Goal: Task Accomplishment & Management: Use online tool/utility

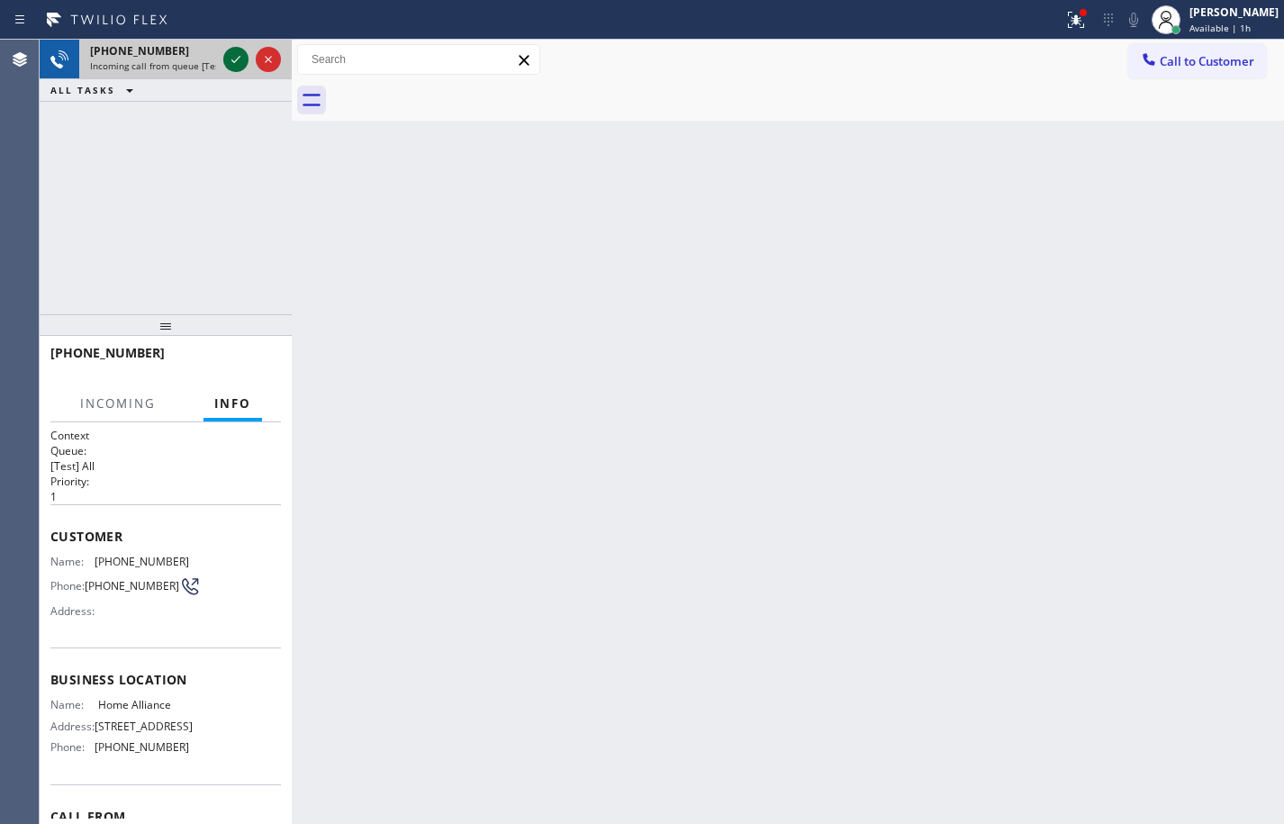
click at [247, 62] on div at bounding box center [235, 60] width 25 height 22
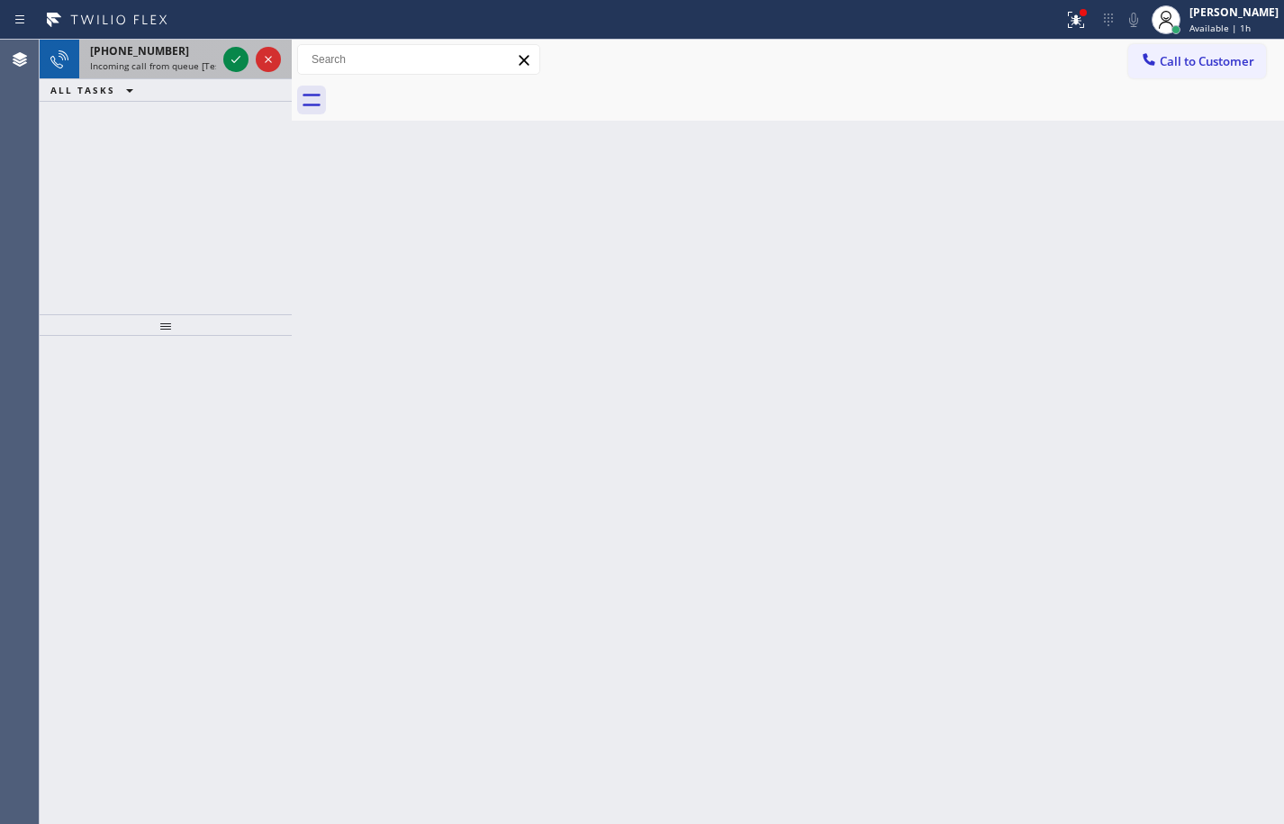
click at [241, 56] on icon at bounding box center [236, 60] width 22 height 22
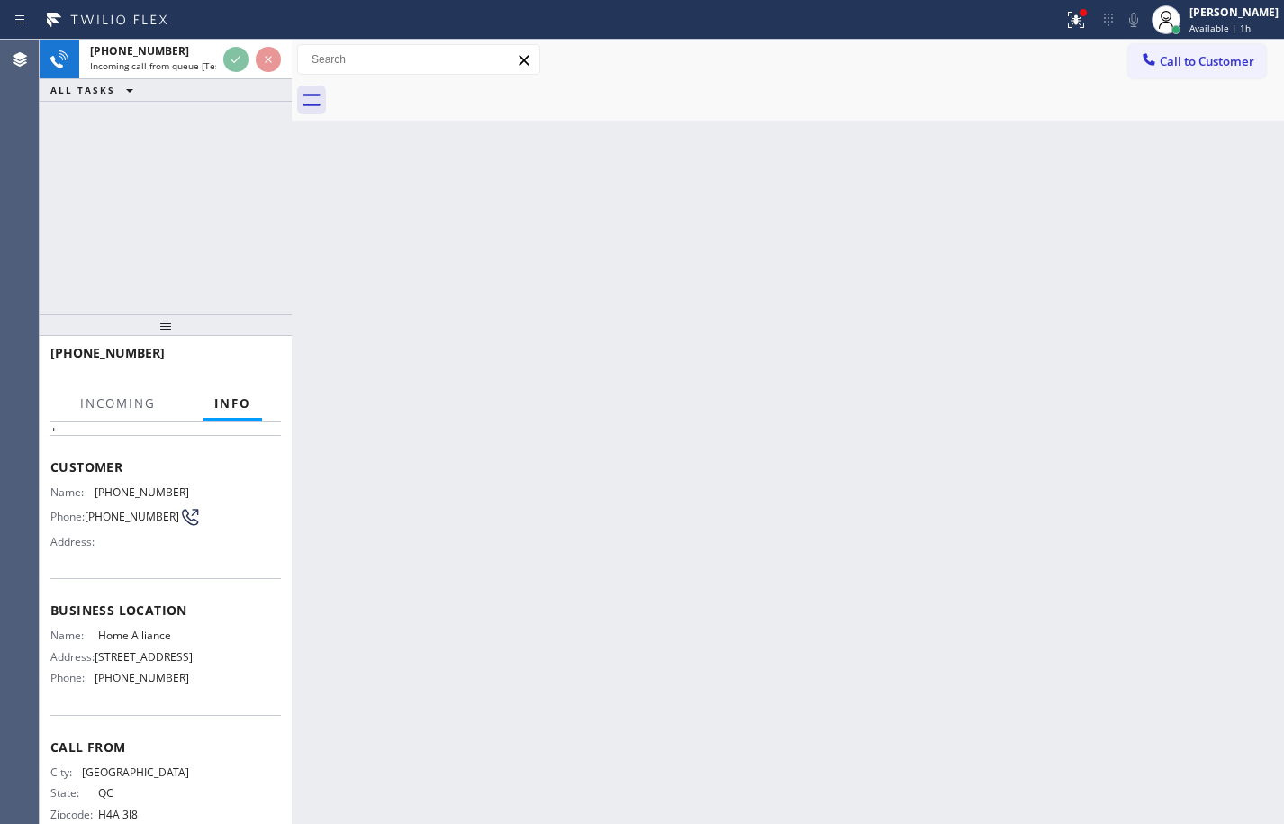
scroll to position [122, 0]
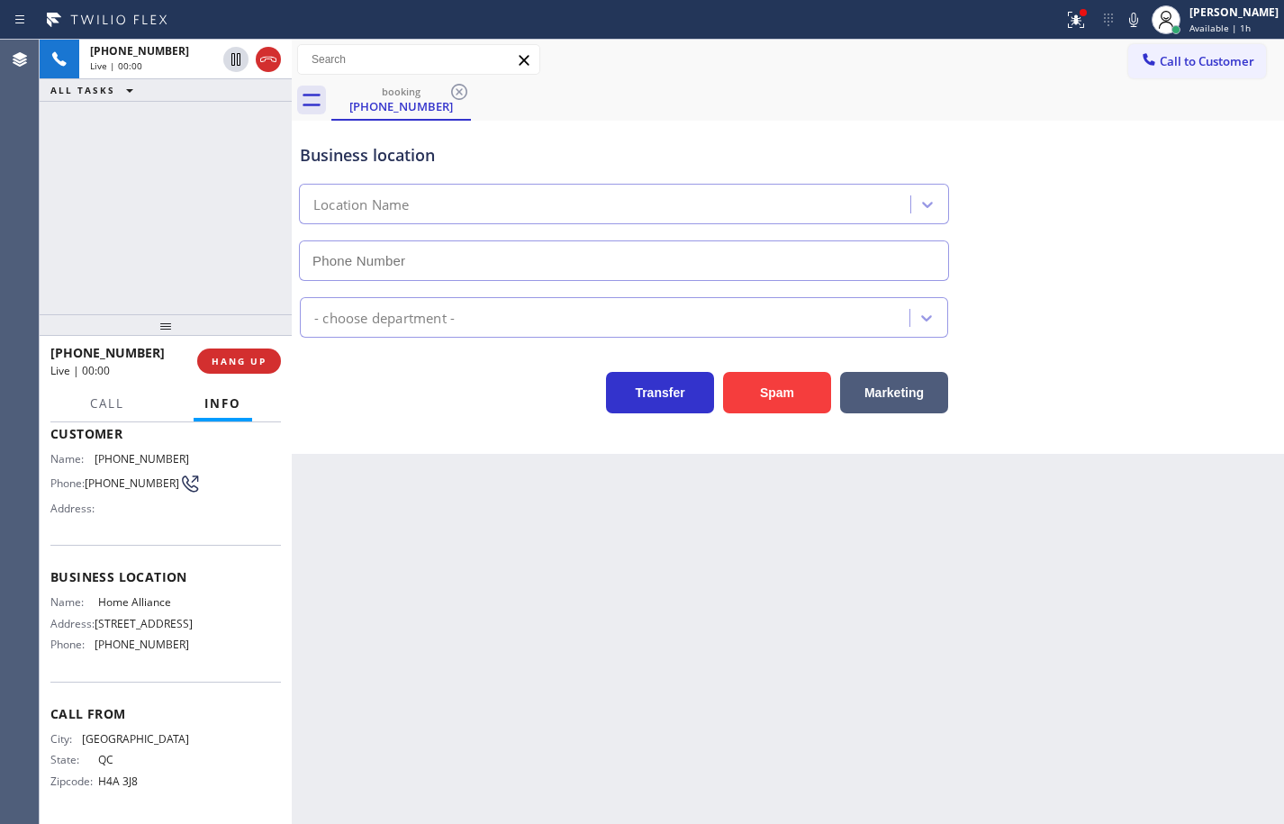
type input "[PHONE_NUMBER]"
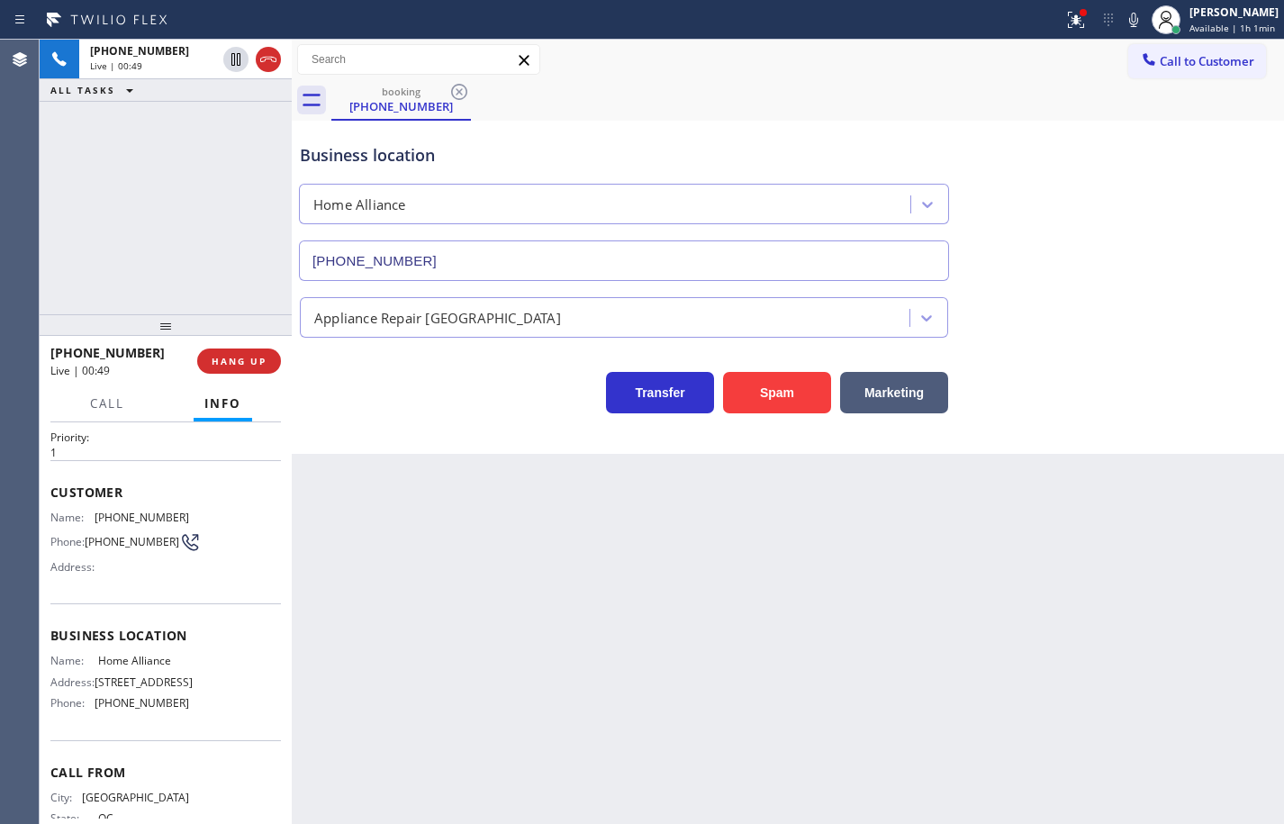
scroll to position [38, 0]
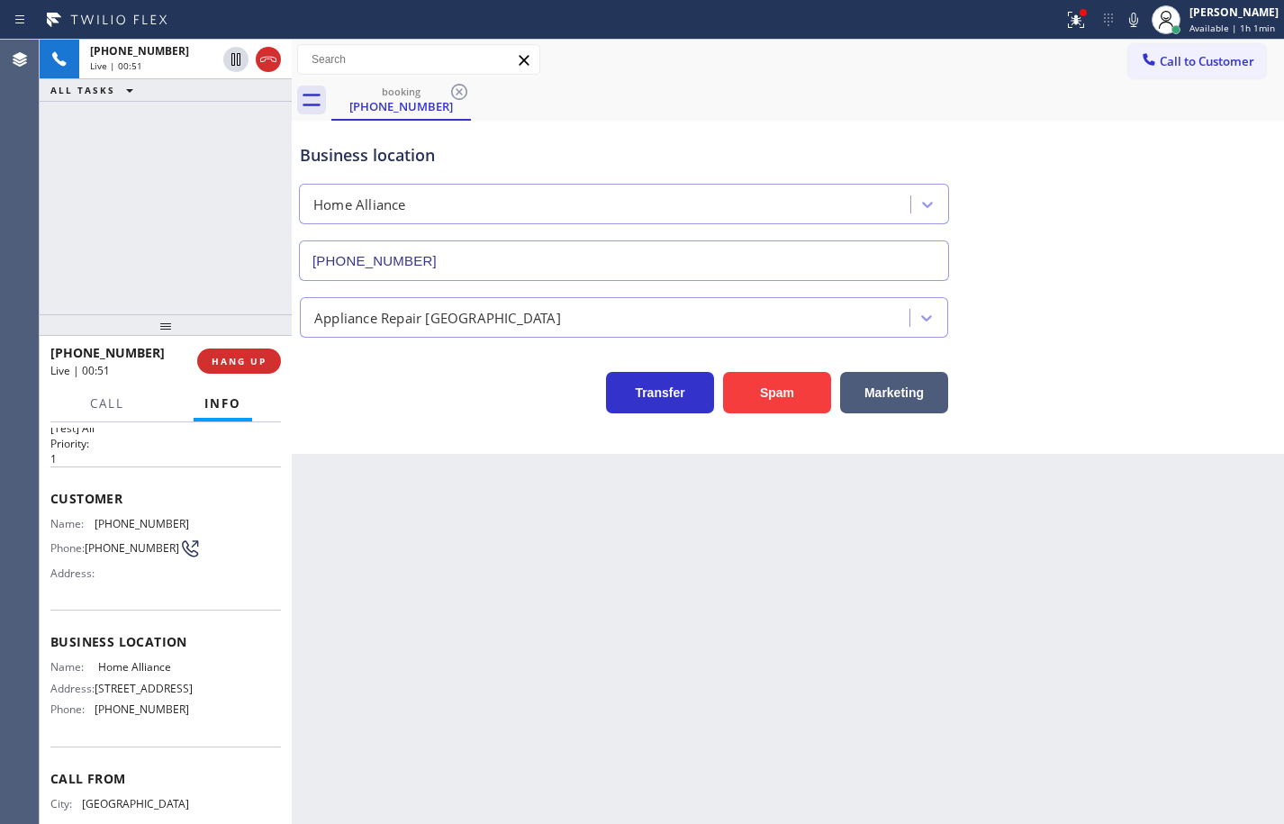
click at [210, 723] on div "Name: Home Alliance Address: [STREET_ADDRESS] Phone: [PHONE_NUMBER]" at bounding box center [165, 691] width 230 height 63
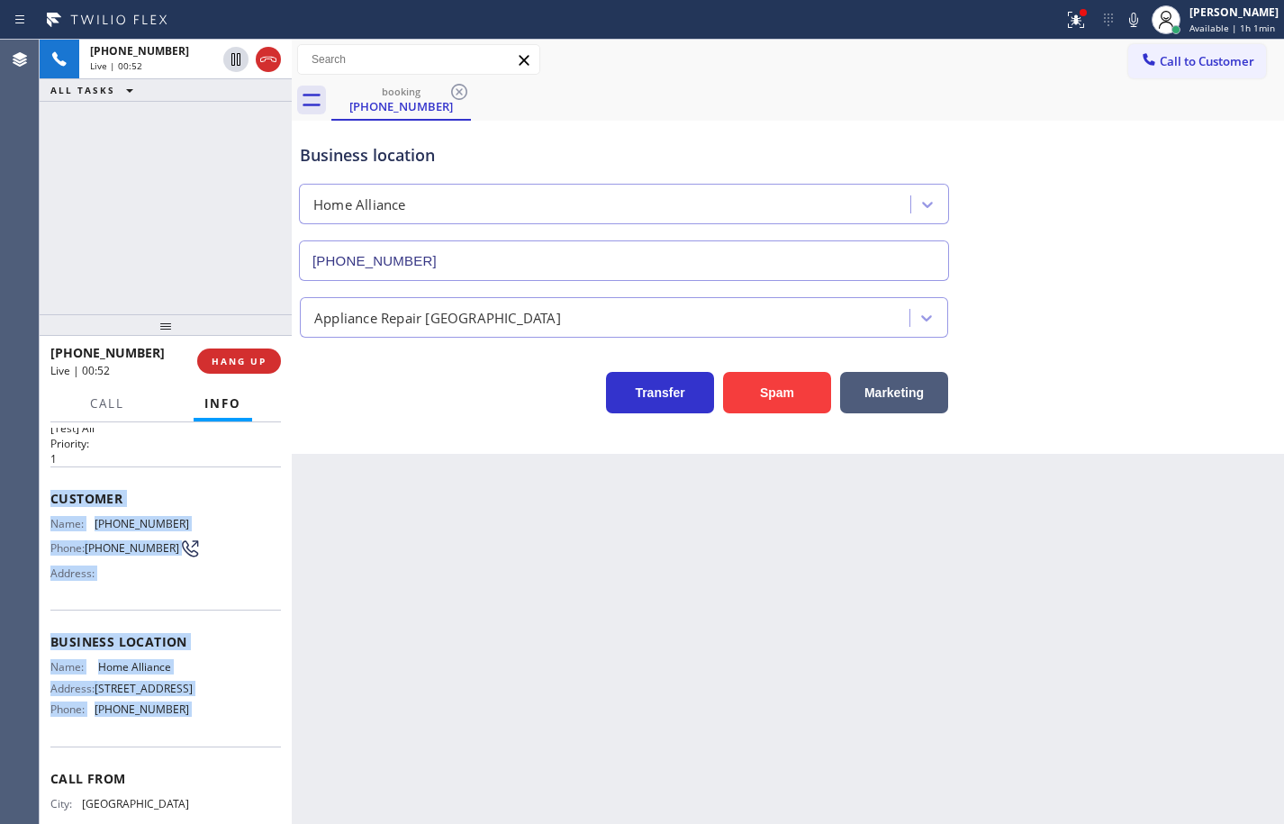
drag, startPoint x: 210, startPoint y: 736, endPoint x: 55, endPoint y: 494, distance: 287.4
click at [55, 494] on div "Context Queue: [Test] All Priority: 1 Customer Name: [PHONE_NUMBER] Phone: [PHO…" at bounding box center [165, 636] width 230 height 493
copy div "Customer Name: [PHONE_NUMBER] Phone: [PHONE_NUMBER] Address: Business location …"
drag, startPoint x: 406, startPoint y: 645, endPoint x: 401, endPoint y: 634, distance: 12.5
click at [406, 645] on div "Back to Dashboard Change Sender ID Customers Technicians Select a contact Outbo…" at bounding box center [788, 432] width 992 height 784
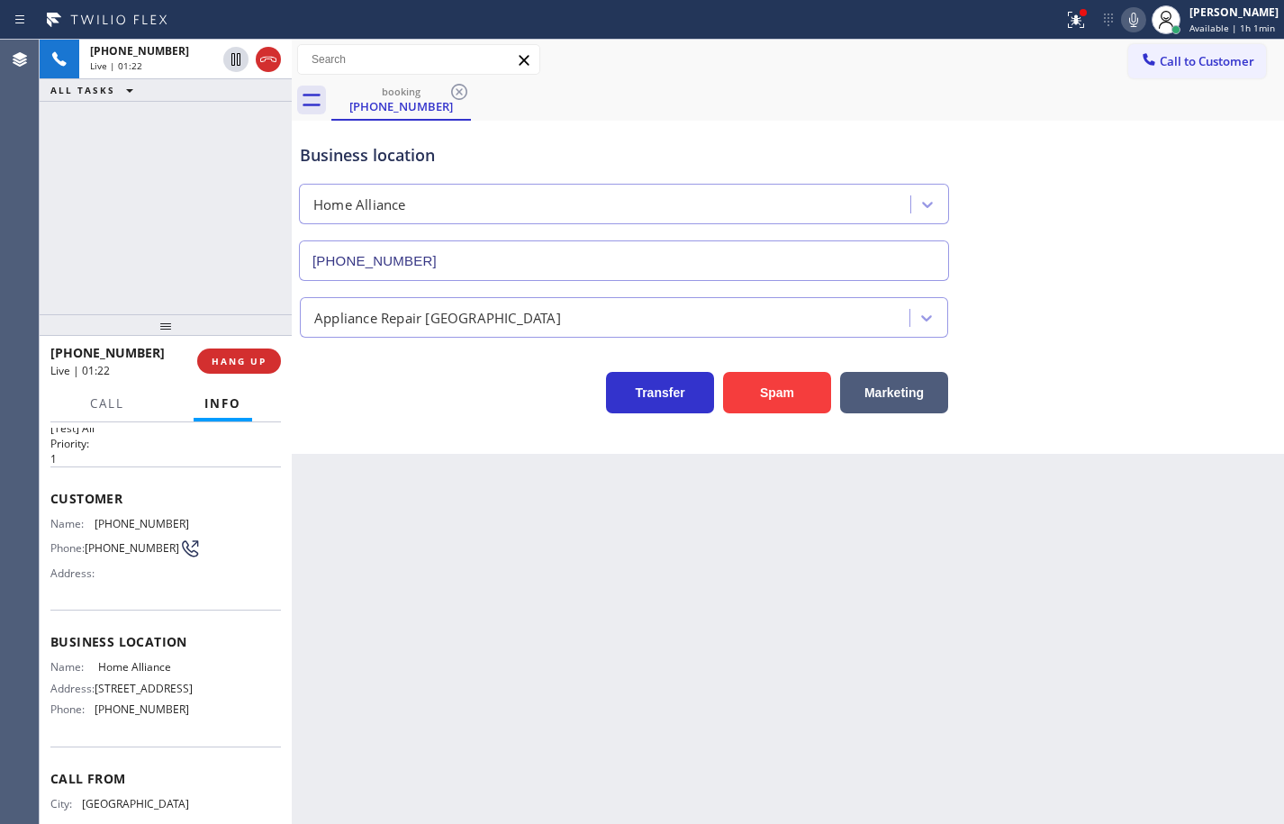
click at [1129, 19] on icon at bounding box center [1133, 20] width 9 height 14
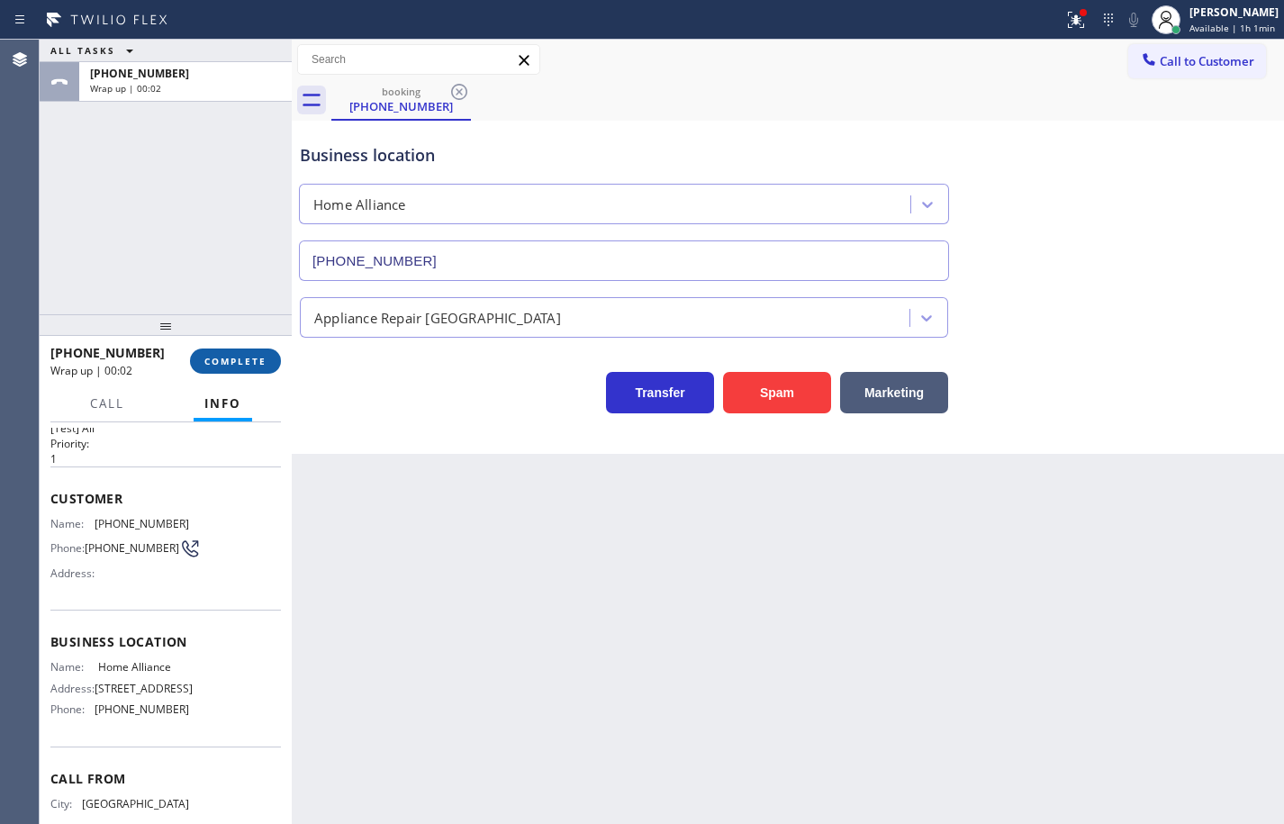
click at [266, 360] on button "COMPLETE" at bounding box center [235, 360] width 91 height 25
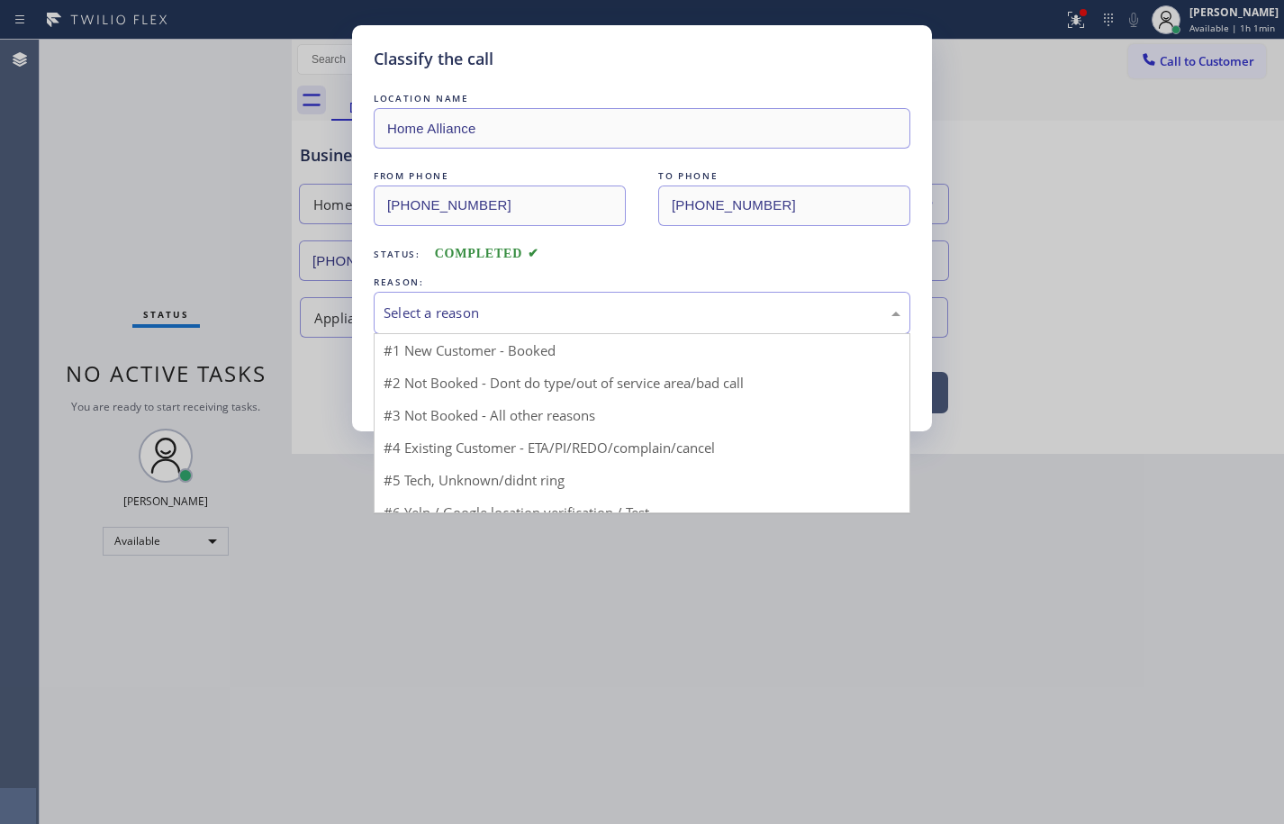
click at [479, 315] on div "Select a reason" at bounding box center [641, 312] width 517 height 21
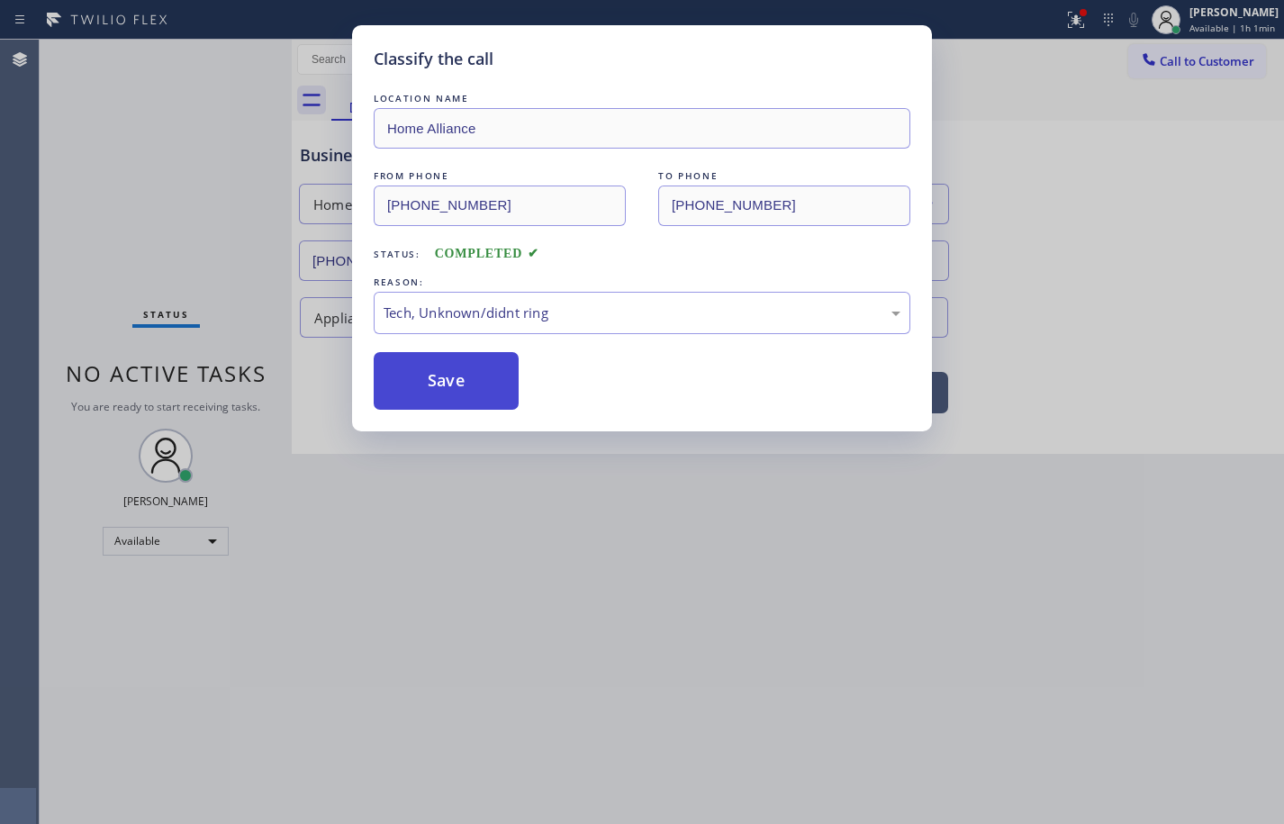
click at [461, 384] on button "Save" at bounding box center [446, 381] width 145 height 58
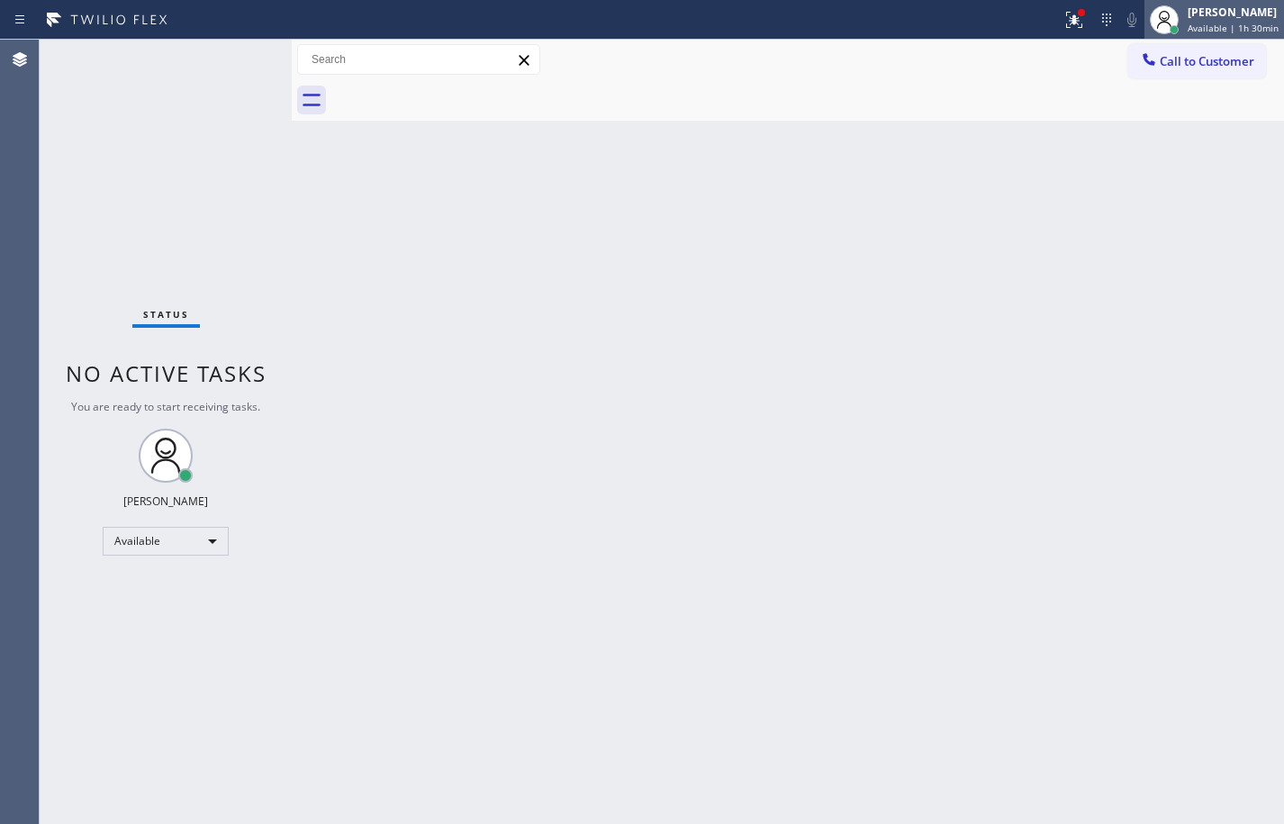
click at [1248, 32] on span "Available | 1h 30min" at bounding box center [1232, 28] width 91 height 13
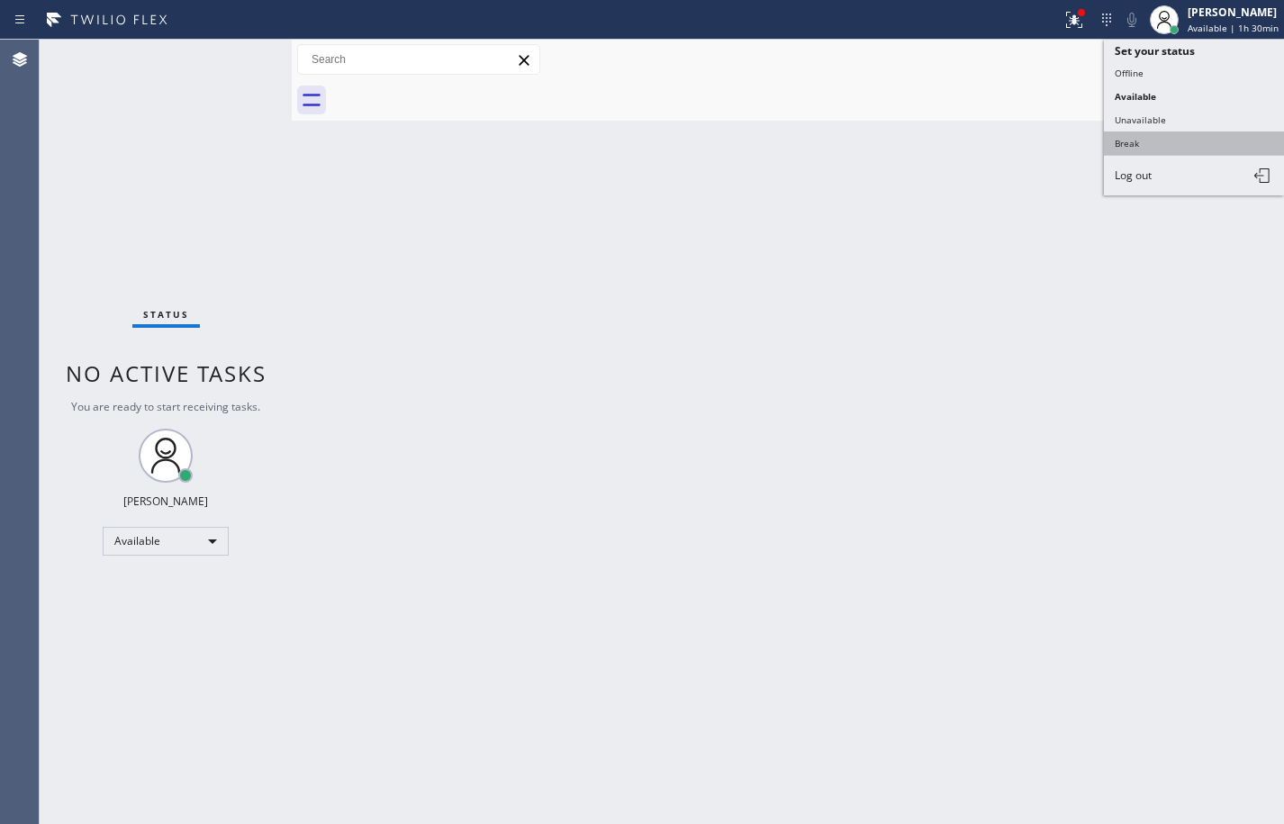
click at [1208, 140] on button "Break" at bounding box center [1194, 142] width 180 height 23
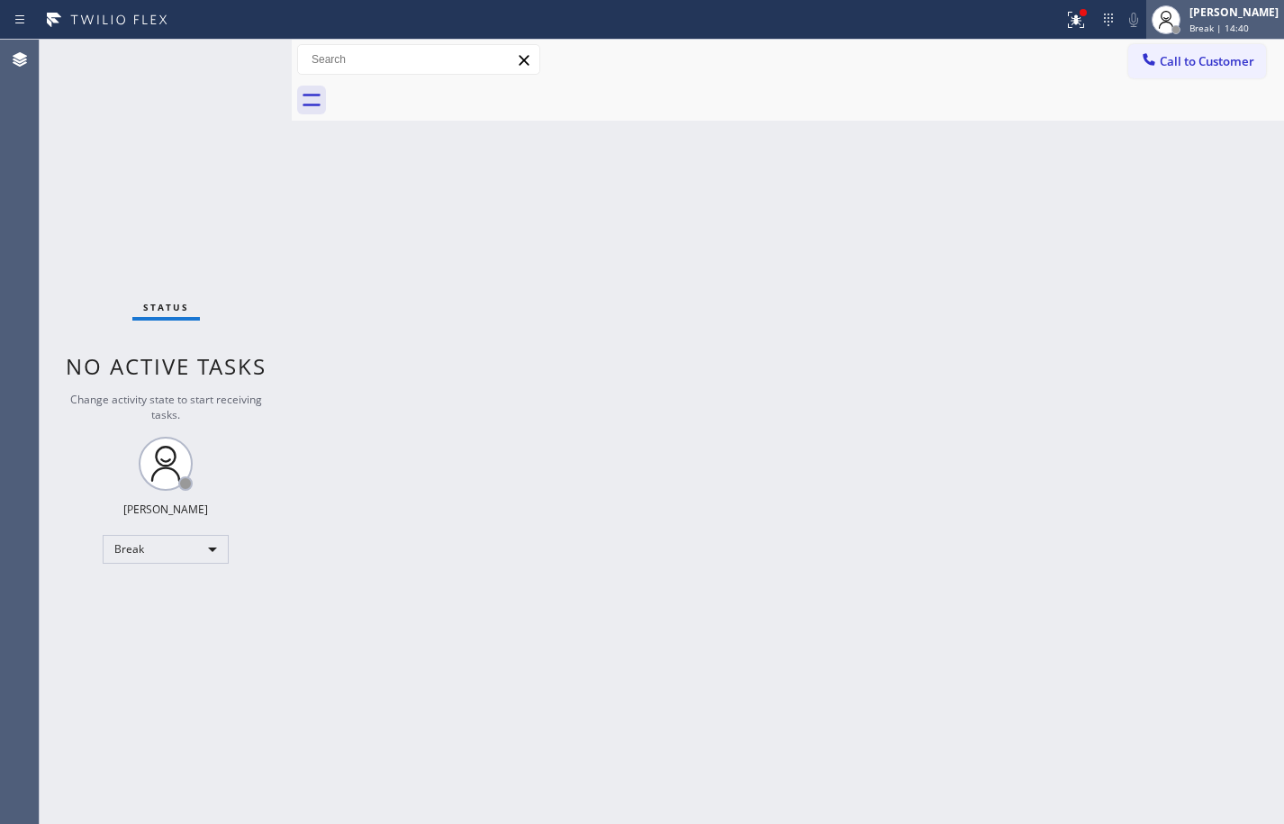
click at [1167, 22] on div at bounding box center [1166, 20] width 40 height 40
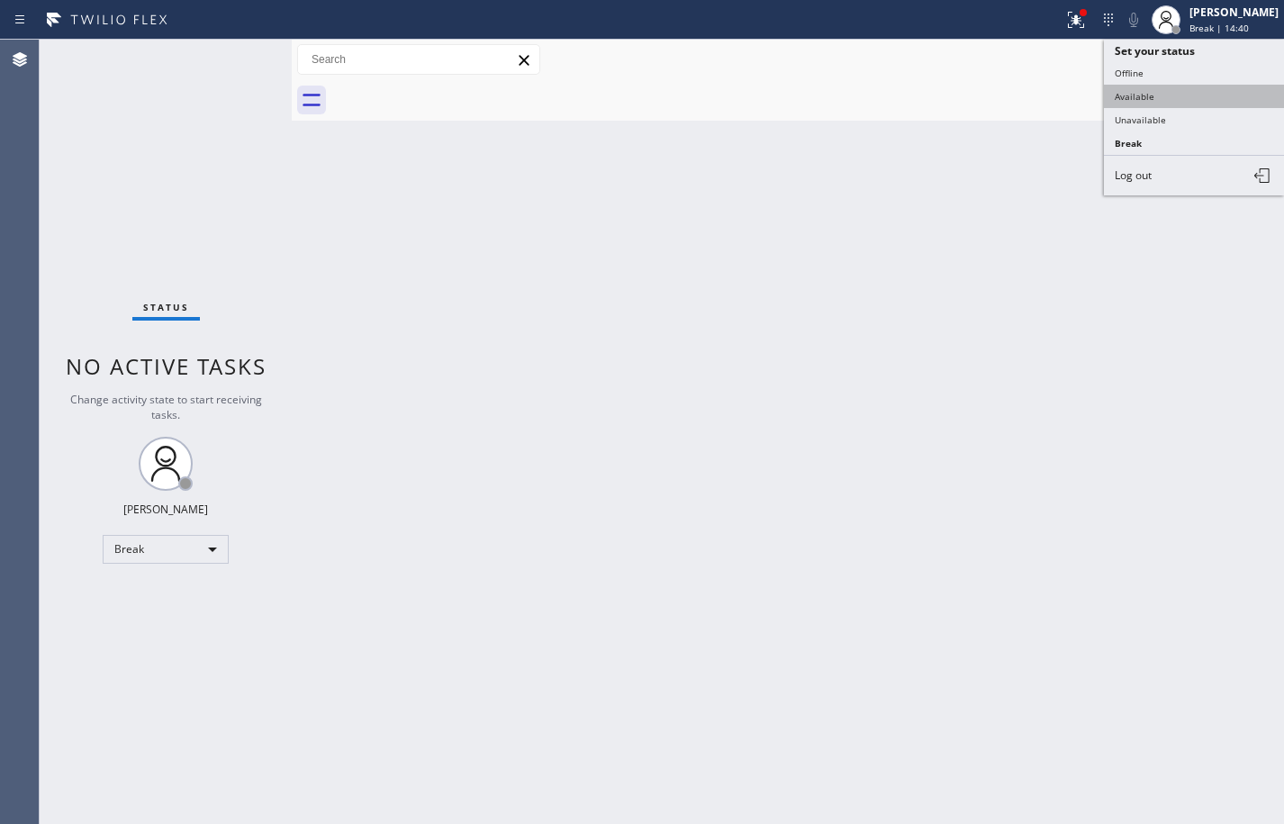
click at [1158, 95] on button "Available" at bounding box center [1194, 96] width 180 height 23
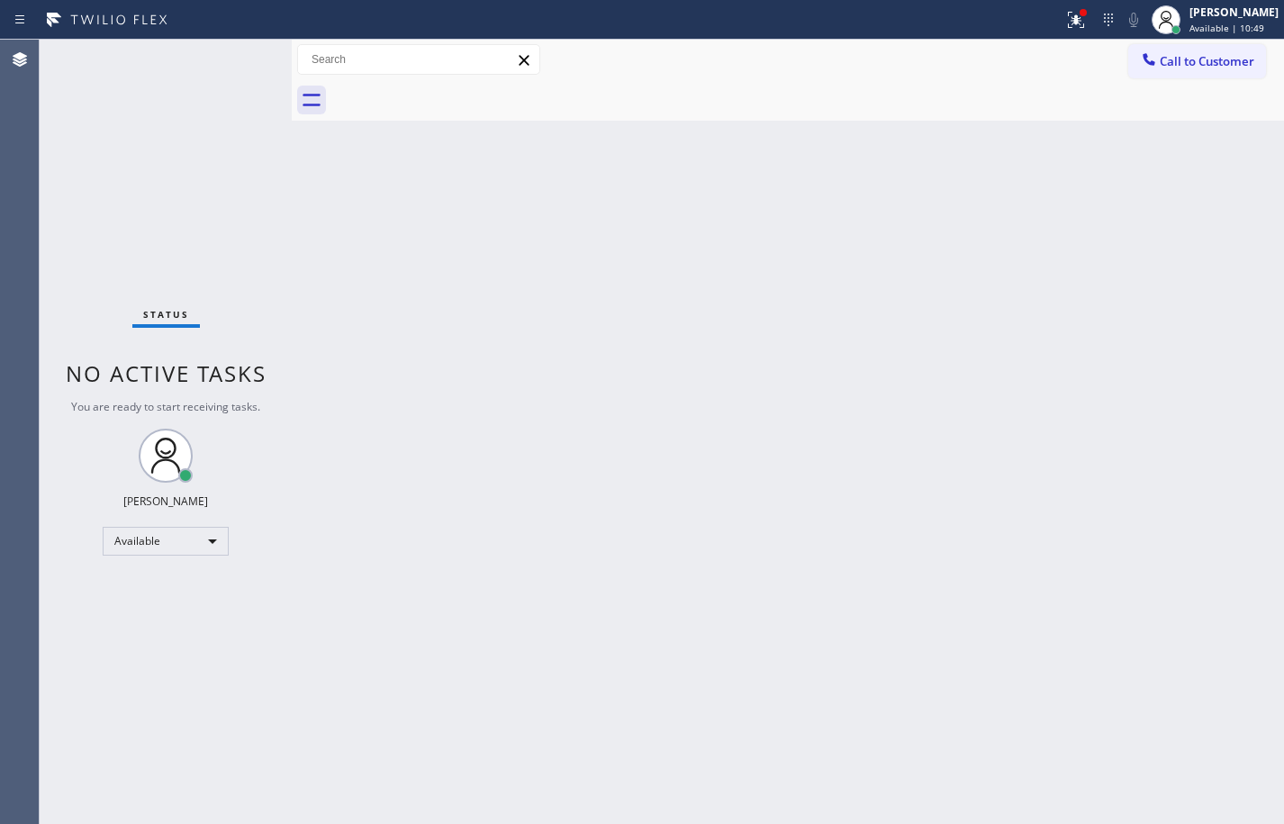
drag, startPoint x: 1221, startPoint y: 299, endPoint x: 1271, endPoint y: 290, distance: 51.2
click at [1221, 299] on div "Back to Dashboard Change Sender ID Customers Technicians Select a contact Outbo…" at bounding box center [788, 432] width 992 height 784
click at [1065, 30] on icon at bounding box center [1076, 20] width 22 height 22
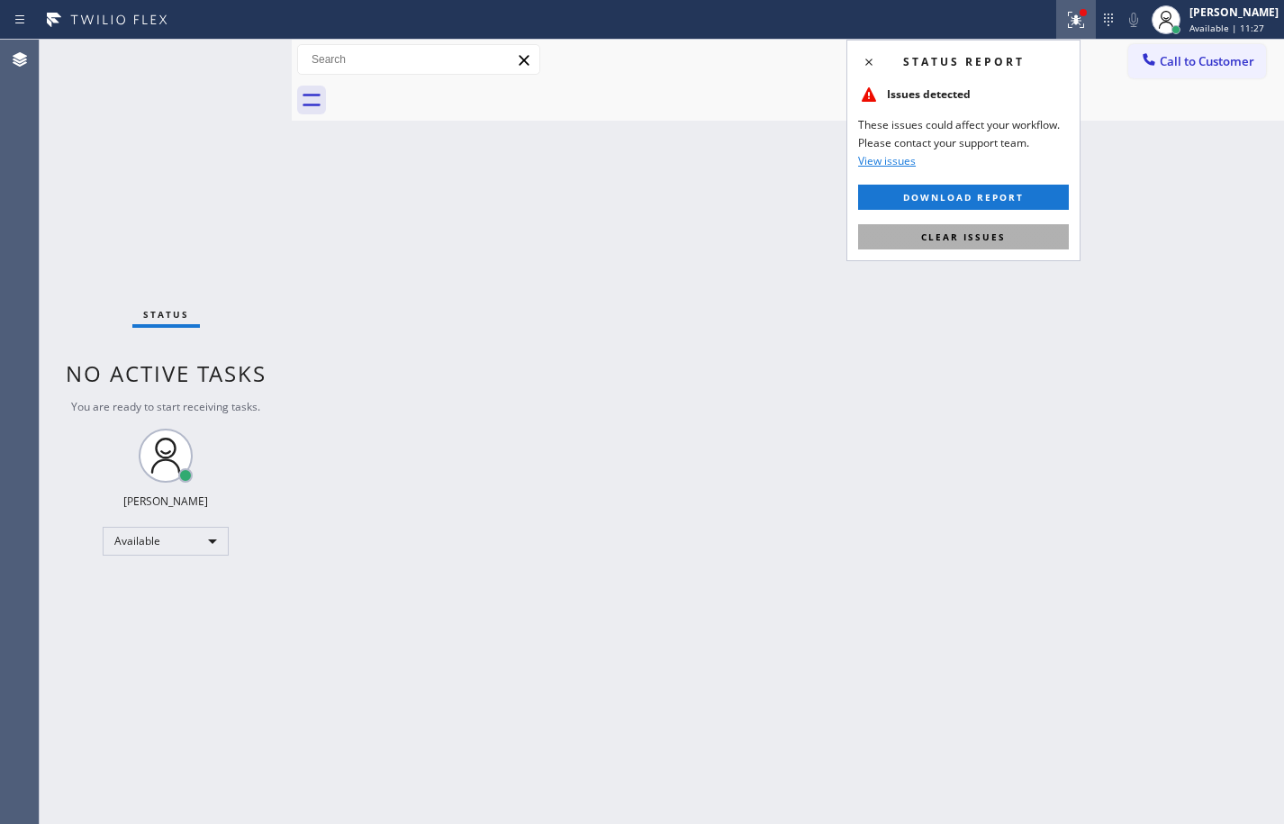
click at [1026, 238] on button "Clear issues" at bounding box center [963, 236] width 211 height 25
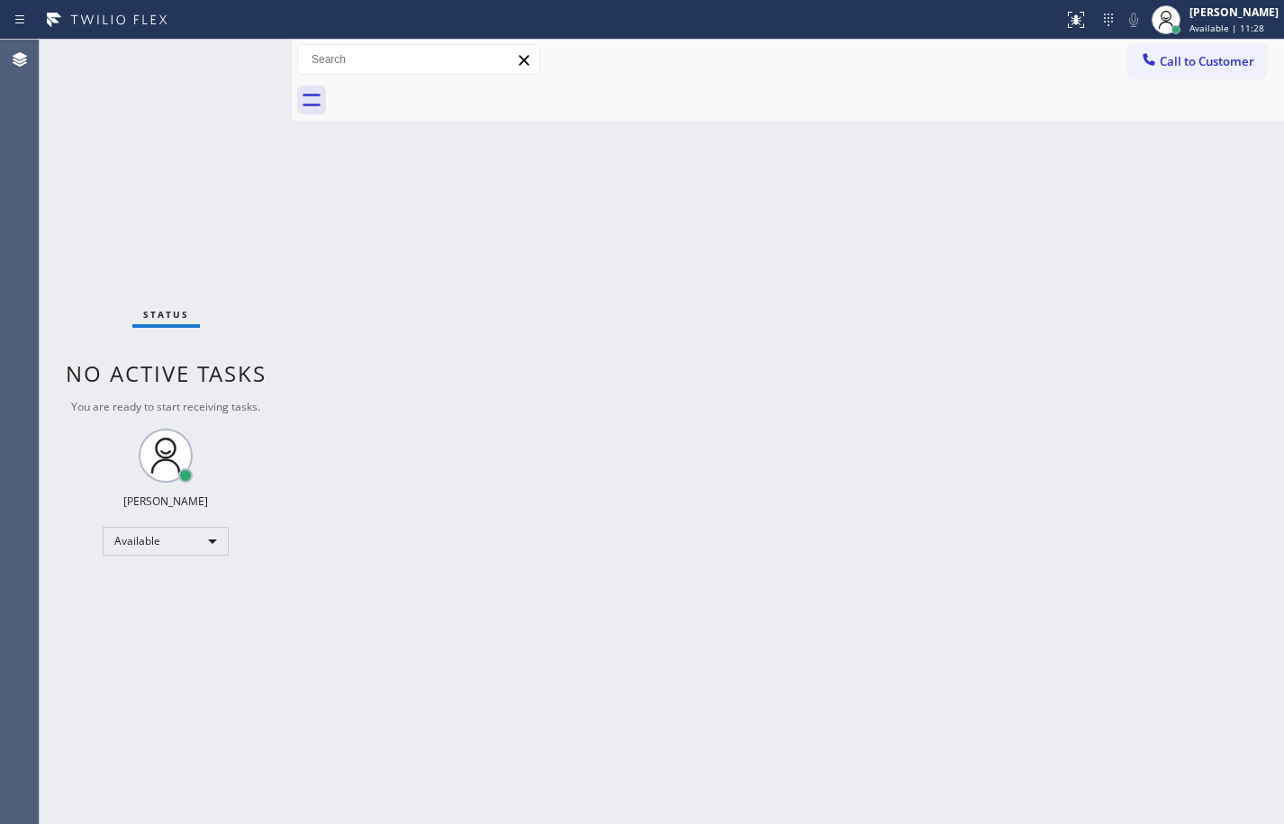
click at [1028, 235] on div "Back to Dashboard Change Sender ID Customers Technicians Select a contact Outbo…" at bounding box center [788, 432] width 992 height 784
click at [95, 163] on div "Status No active tasks You are ready to start receiving tasks. [PERSON_NAME] Av…" at bounding box center [166, 432] width 252 height 784
click at [1218, 275] on div "Back to Dashboard Change Sender ID Customers Technicians Select a contact Outbo…" at bounding box center [788, 432] width 992 height 784
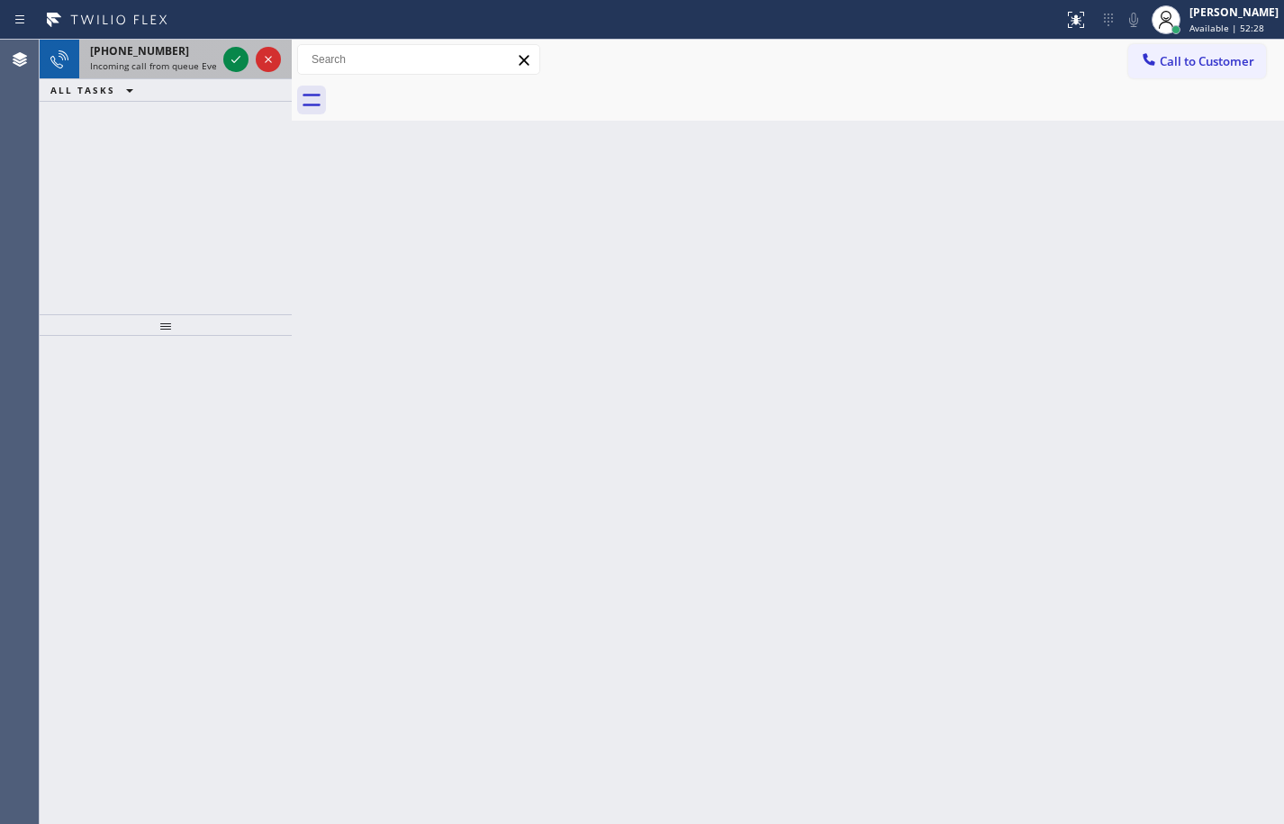
click at [219, 57] on div "[PHONE_NUMBER] Incoming call from queue Everybody" at bounding box center [149, 60] width 140 height 40
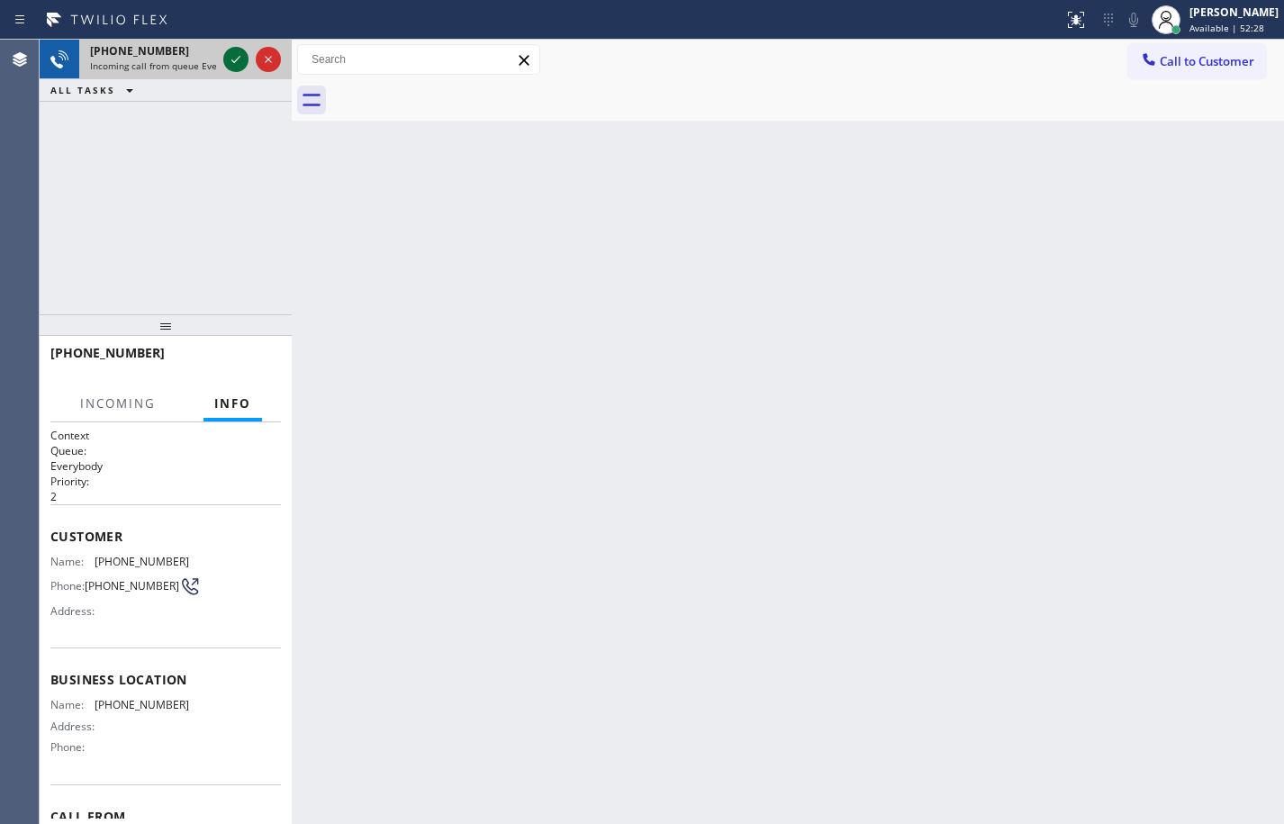
click at [234, 60] on icon at bounding box center [236, 60] width 22 height 22
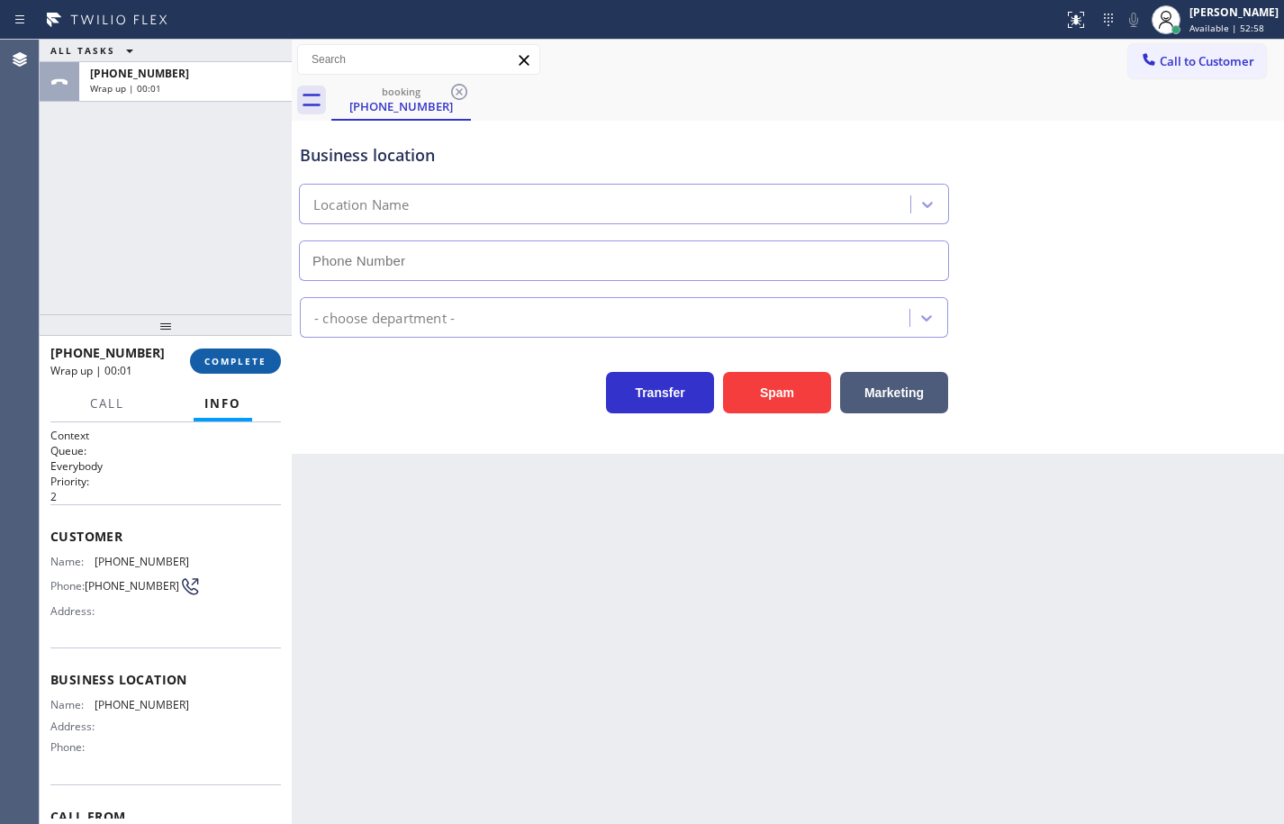
click at [248, 351] on button "COMPLETE" at bounding box center [235, 360] width 91 height 25
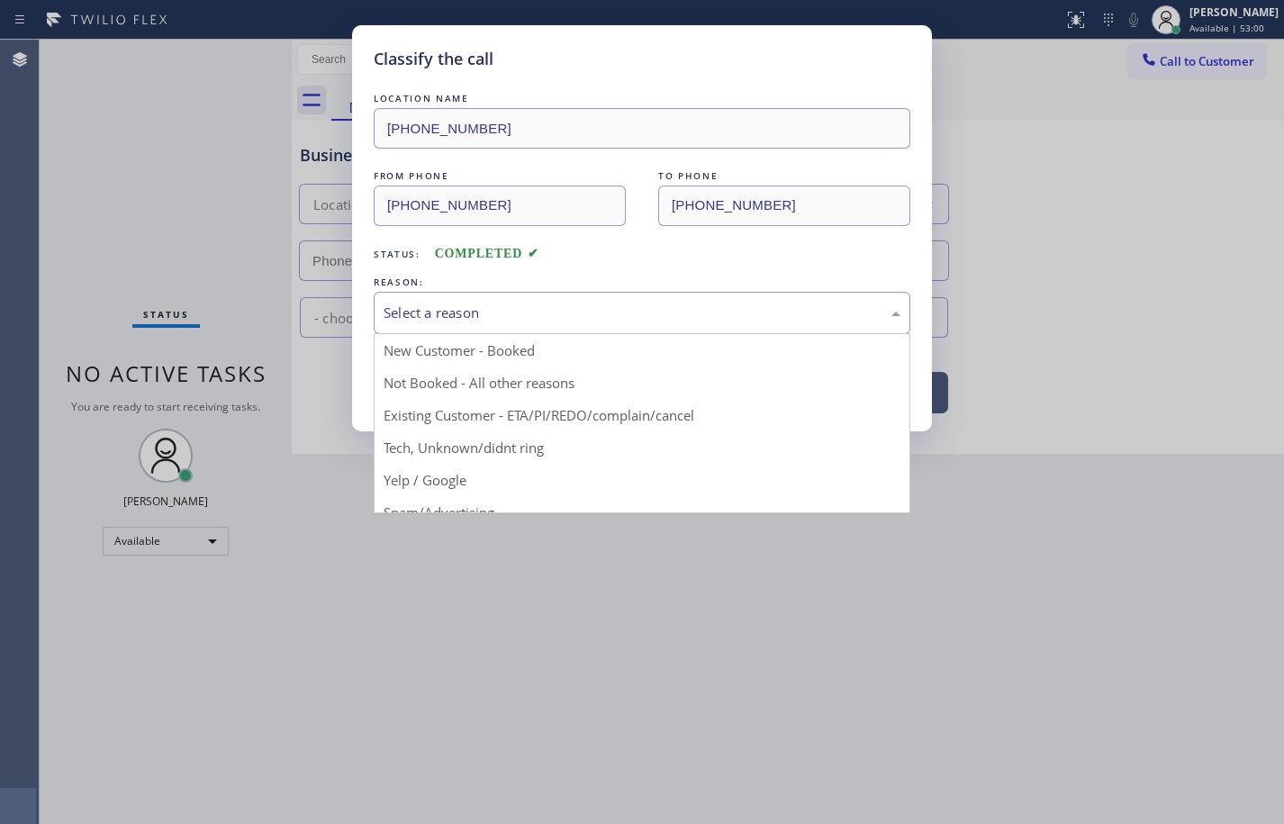
click at [589, 307] on div "Select a reason" at bounding box center [641, 312] width 517 height 21
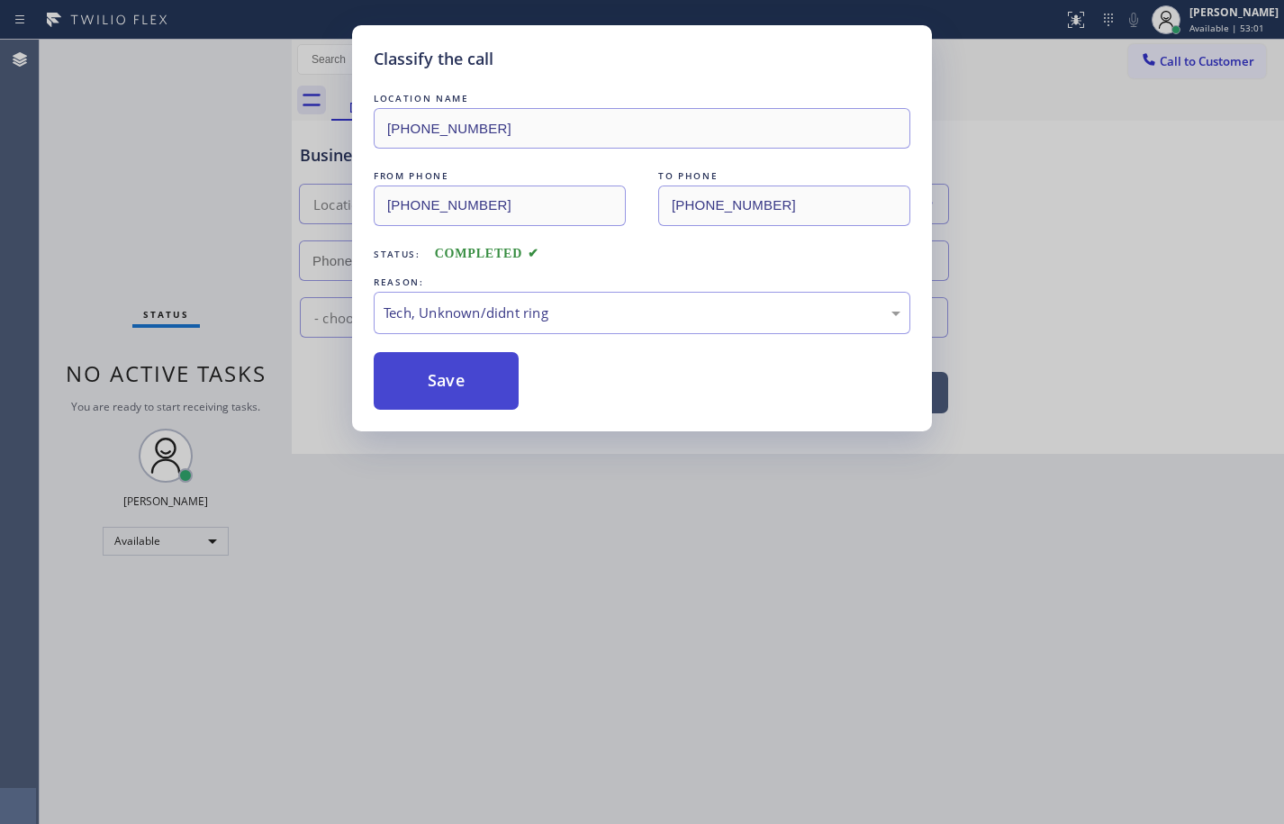
click at [464, 384] on button "Save" at bounding box center [446, 381] width 145 height 58
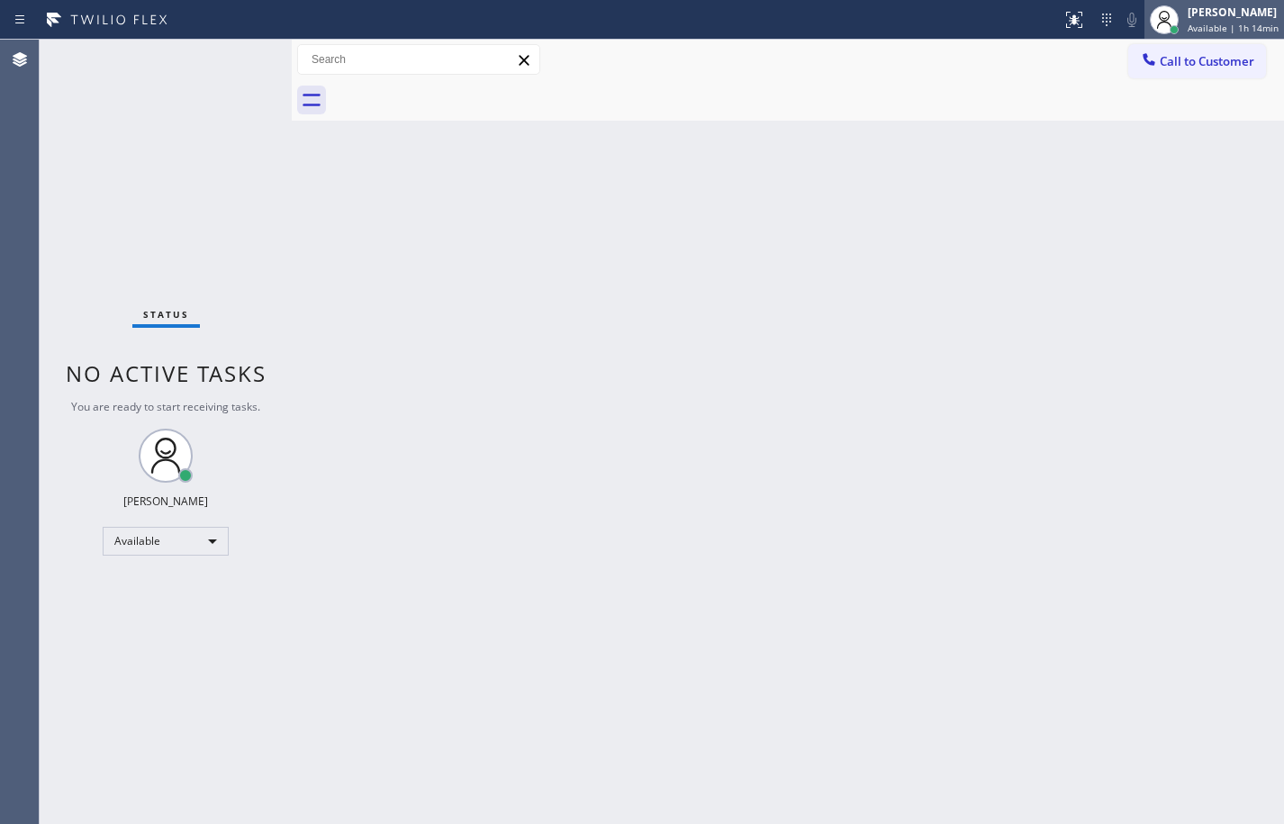
click at [1230, 28] on span "Available | 1h 14min" at bounding box center [1232, 28] width 91 height 13
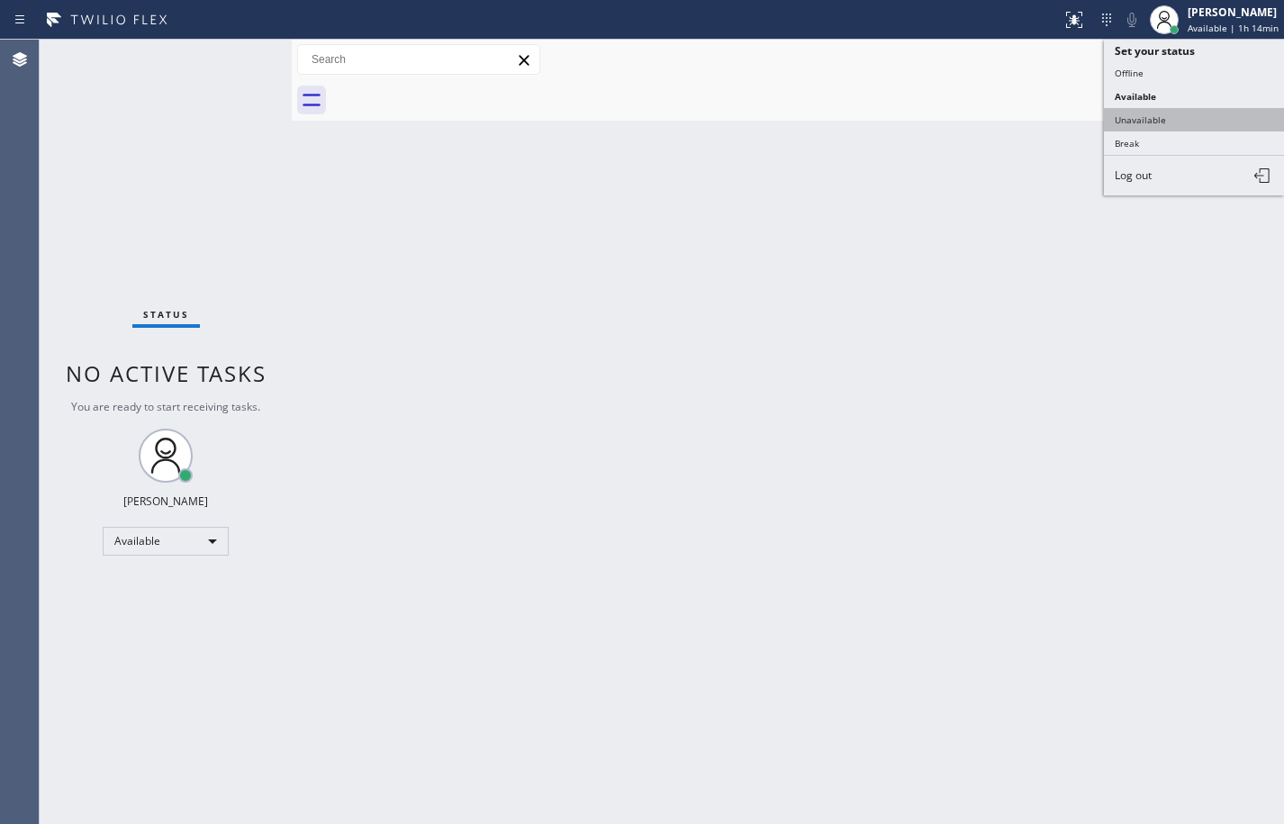
click at [1202, 118] on button "Unavailable" at bounding box center [1194, 119] width 180 height 23
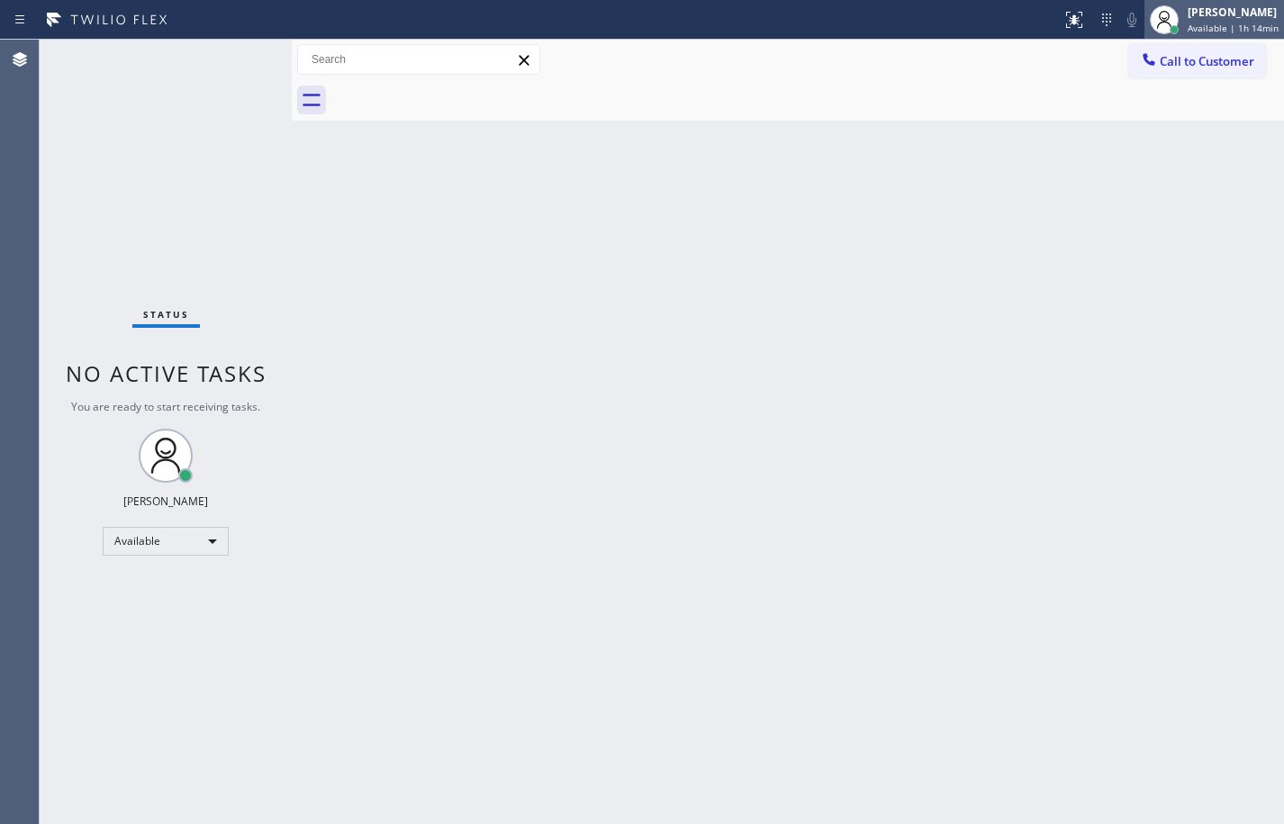
click at [1210, 36] on div "[PERSON_NAME] Available | 1h 14min" at bounding box center [1214, 20] width 140 height 40
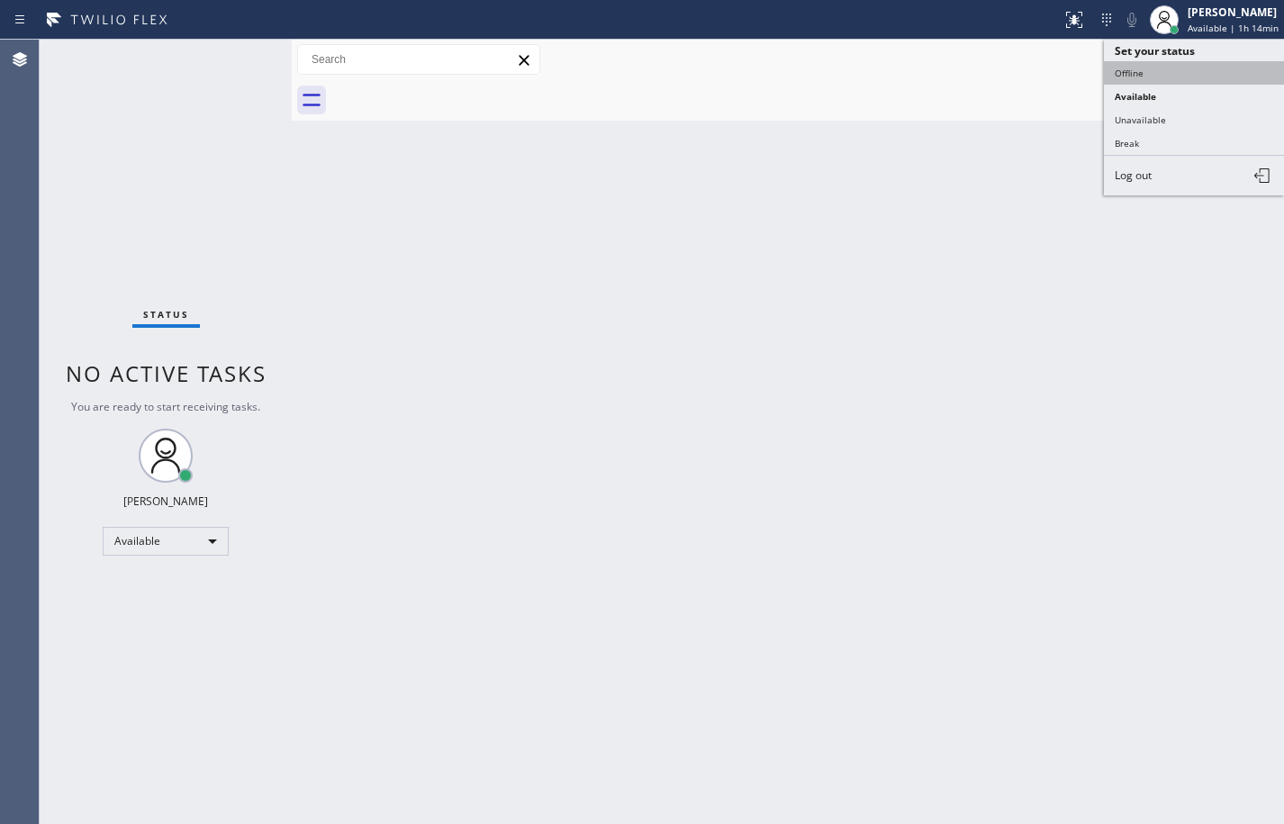
click at [1195, 68] on button "Offline" at bounding box center [1194, 72] width 180 height 23
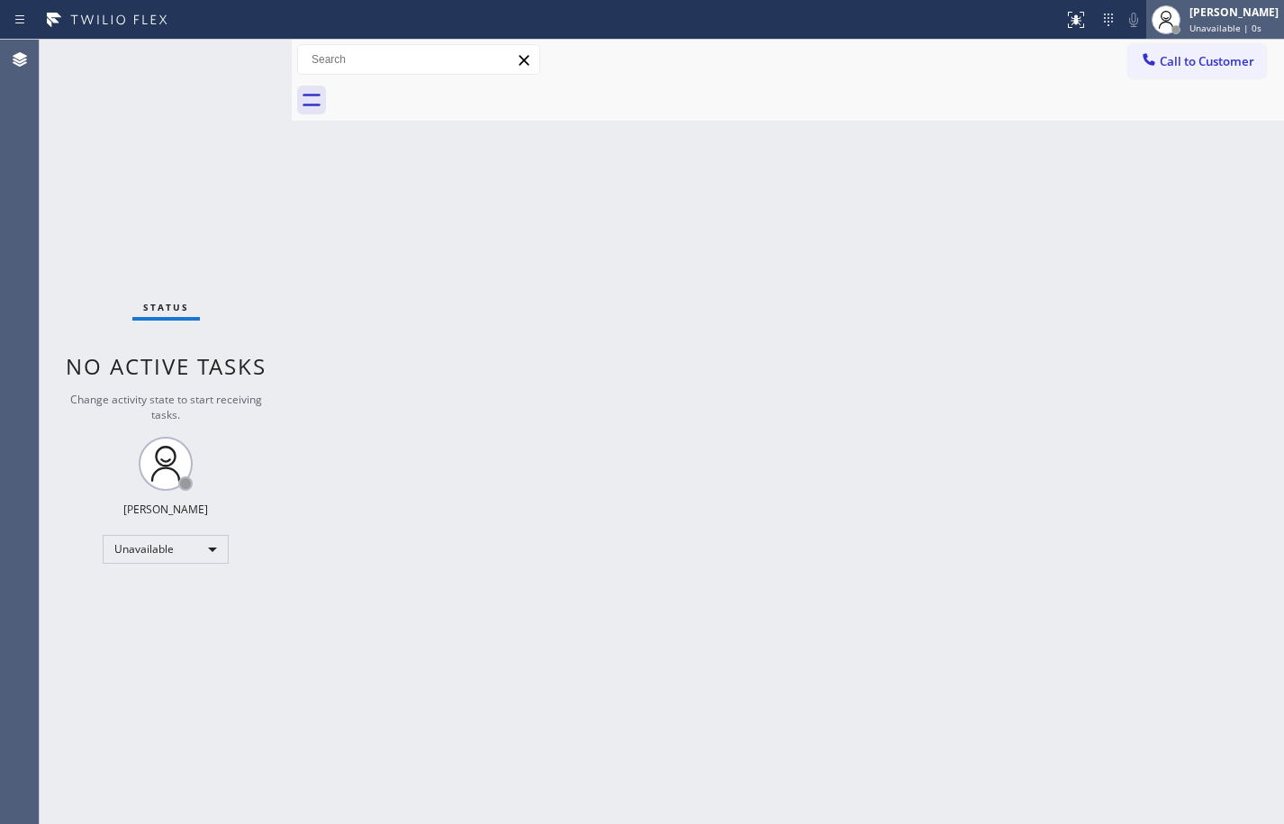
click at [1230, 36] on div "[PERSON_NAME] Unavailable | 0s" at bounding box center [1215, 20] width 138 height 40
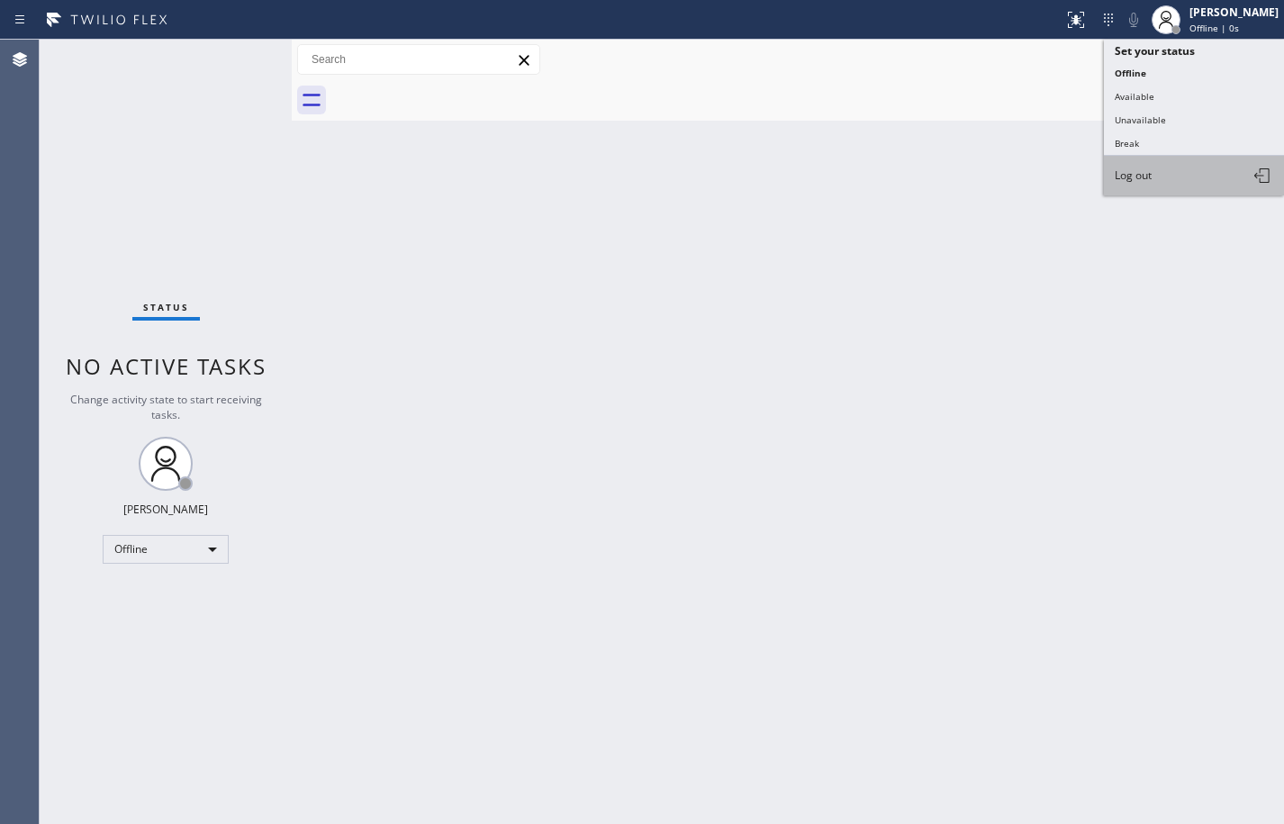
click at [1194, 167] on button "Log out" at bounding box center [1194, 176] width 180 height 40
